Goal: Task Accomplishment & Management: Use online tool/utility

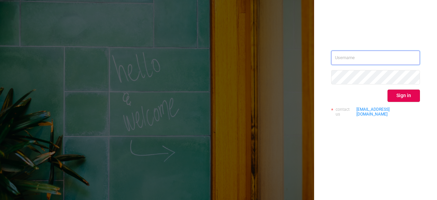
click at [355, 64] on input "text" at bounding box center [375, 57] width 89 height 14
type input "[EMAIL_ADDRESS][DOMAIN_NAME]"
click at [396, 95] on button "Sign in" at bounding box center [403, 95] width 32 height 12
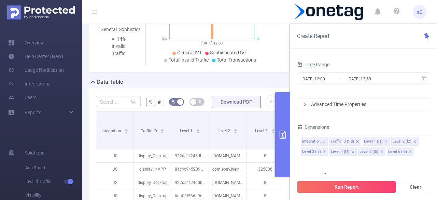
scroll to position [192, 0]
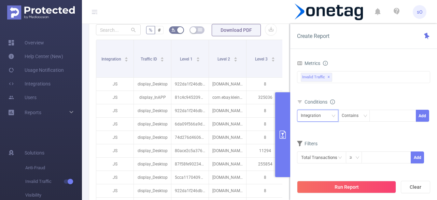
click at [318, 116] on div "Integration" at bounding box center [313, 115] width 25 height 11
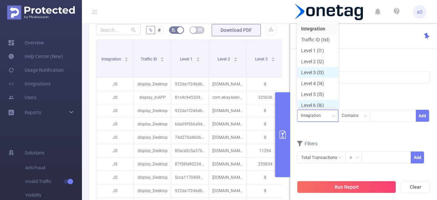
scroll to position [3, 0]
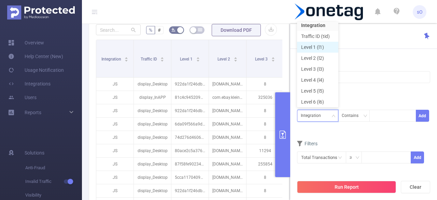
click at [319, 47] on li "Level 1 (l1)" at bounding box center [317, 47] width 41 height 11
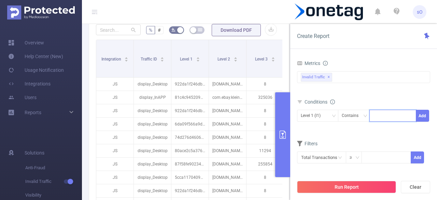
click at [376, 116] on input at bounding box center [374, 115] width 3 height 9
paste input "657e5263bbdf4d5"
type input "657e5263bbdf4d5"
click at [391, 128] on li "657e5263bbdf4d5" at bounding box center [396, 128] width 55 height 11
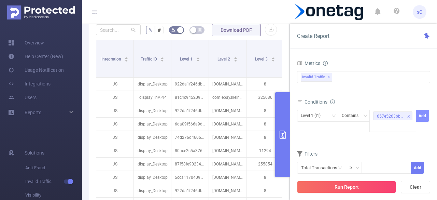
click at [422, 117] on button "Add" at bounding box center [422, 116] width 13 height 12
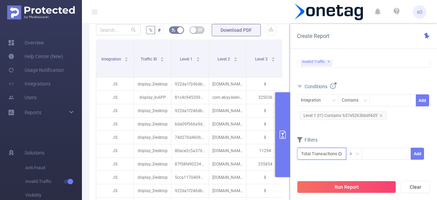
click at [317, 151] on input "text" at bounding box center [321, 153] width 49 height 12
click at [359, 132] on form "Dimensions Integration Traffic ID (tid) Level 1 (l1) Level 2 (l2) Level 3 (l3) …" at bounding box center [363, 82] width 133 height 174
click at [320, 102] on div "Integration" at bounding box center [313, 100] width 25 height 11
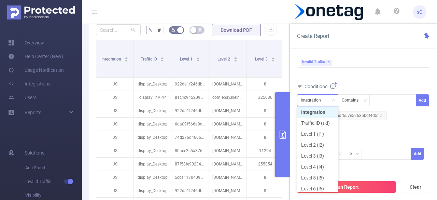
click at [367, 73] on div "bp_total brand-safety brand_is_solution bp_adult bp_arms bp_crime bp_death_inju…" at bounding box center [363, 66] width 133 height 20
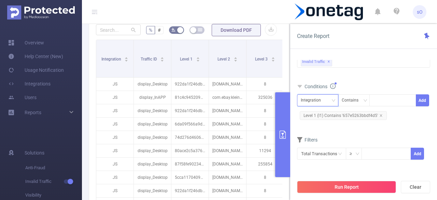
click at [328, 97] on div "Integration" at bounding box center [318, 100] width 34 height 11
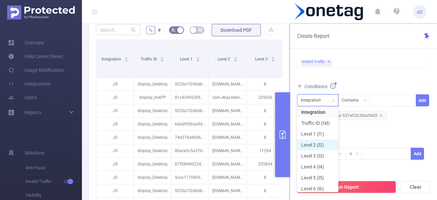
click at [318, 146] on li "Level 2 (l2)" at bounding box center [317, 144] width 41 height 11
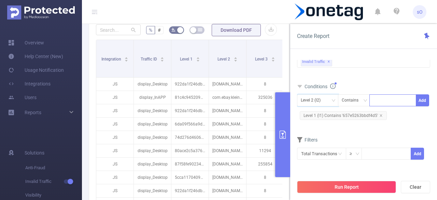
paste input "[DOMAIN_NAME]"
type input "[DOMAIN_NAME]"
click at [375, 97] on input "[DOMAIN_NAME]" at bounding box center [382, 100] width 19 height 9
click at [398, 113] on li "[DOMAIN_NAME]" at bounding box center [395, 112] width 52 height 11
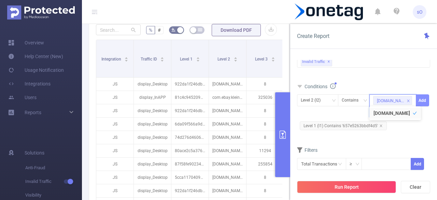
click at [422, 100] on button "Add" at bounding box center [422, 100] width 13 height 12
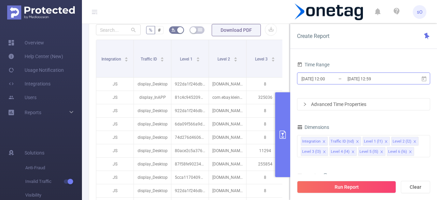
click at [335, 80] on input "[DATE] 12:00" at bounding box center [328, 78] width 55 height 9
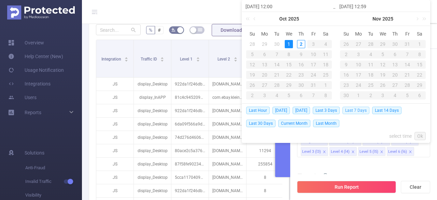
click at [353, 111] on span "Last 7 Days" at bounding box center [355, 110] width 27 height 8
type input "[DATE] 00:00"
type input "[DATE] 23:59"
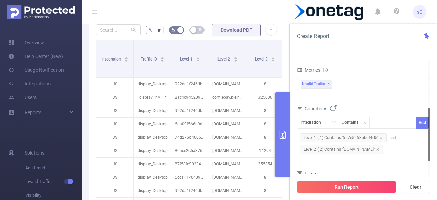
click at [335, 191] on button "Run Report" at bounding box center [346, 186] width 99 height 12
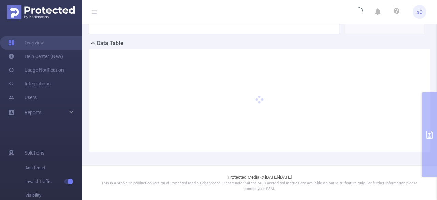
scroll to position [149, 0]
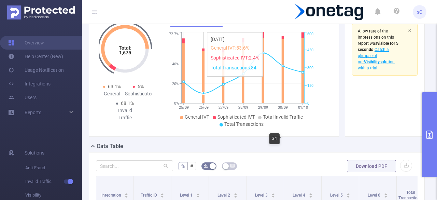
scroll to position [45, 0]
